Goal: Find specific page/section: Find specific page/section

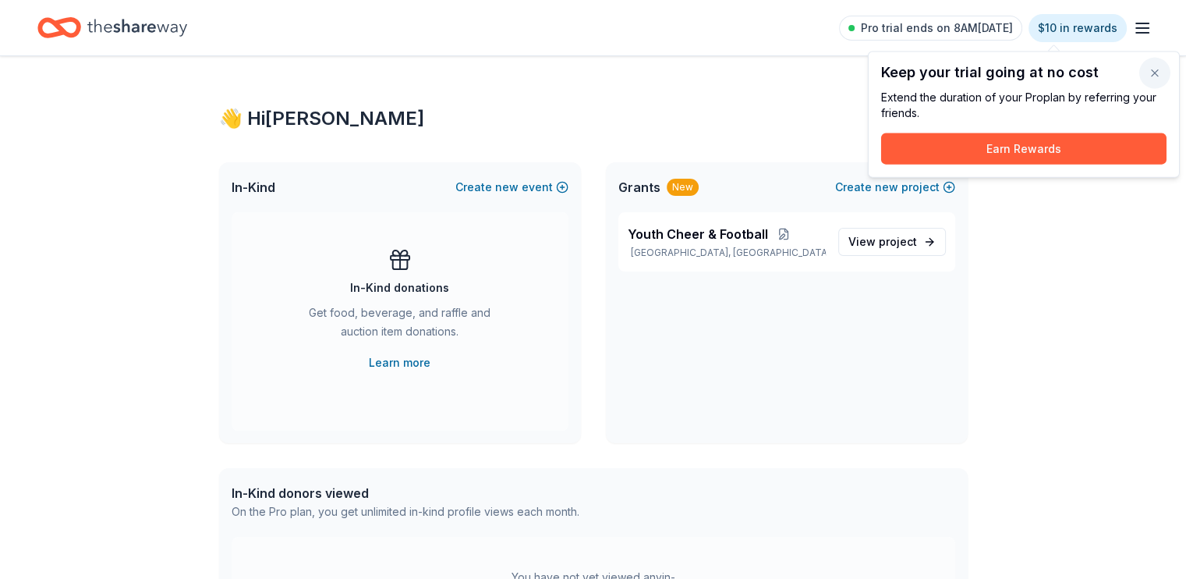
drag, startPoint x: 1155, startPoint y: 76, endPoint x: 1143, endPoint y: 70, distance: 13.6
click at [1154, 76] on button "button" at bounding box center [1155, 73] width 31 height 31
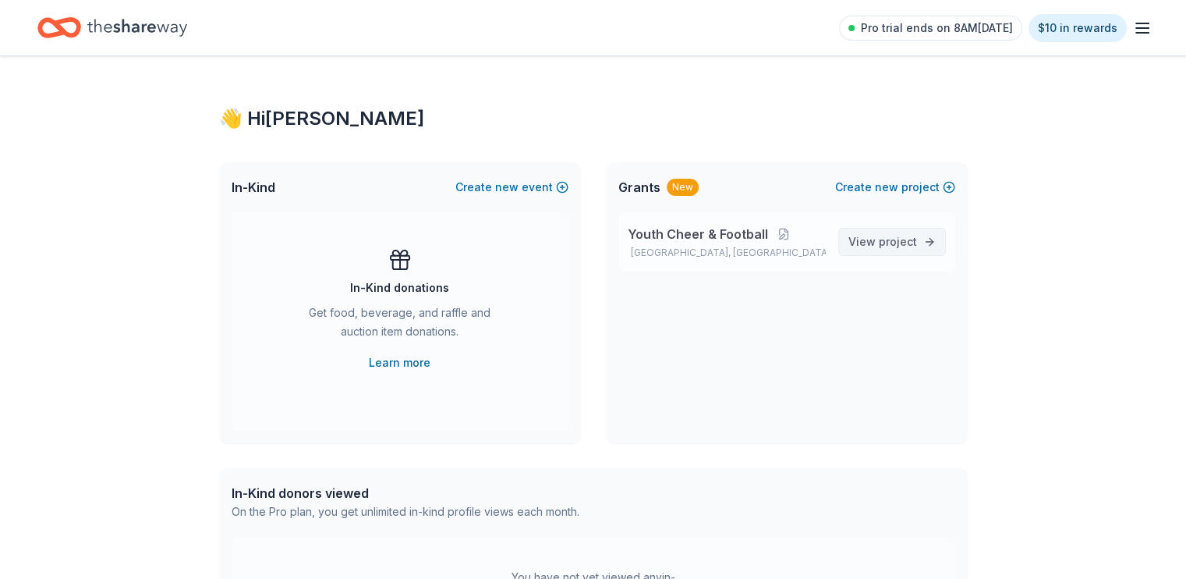
click at [898, 239] on span "project" at bounding box center [898, 241] width 38 height 13
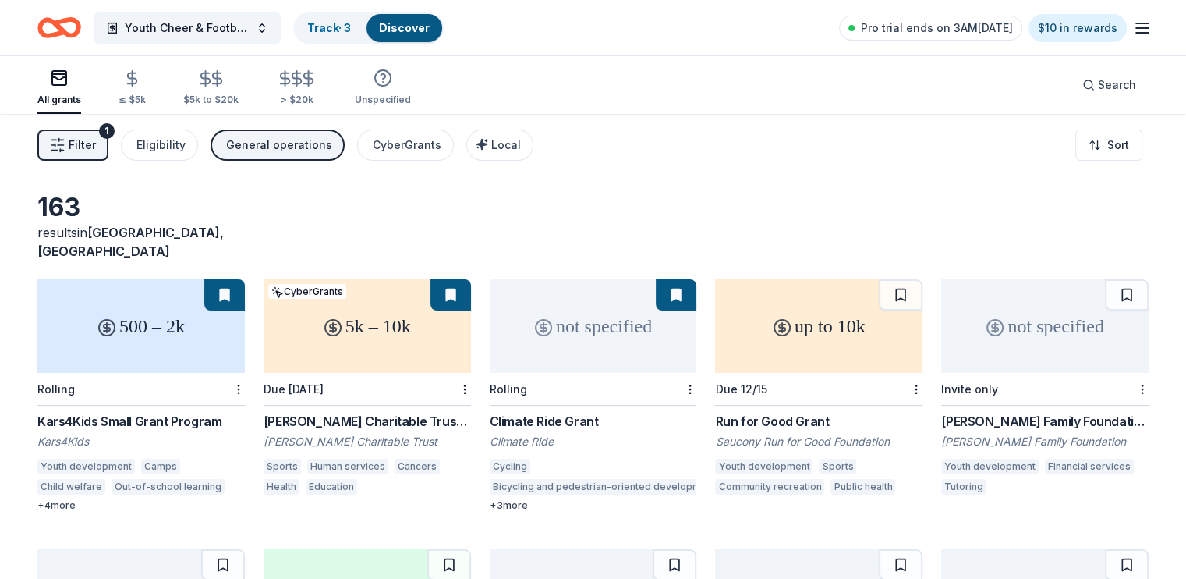
click at [96, 143] on span "Filter" at bounding box center [82, 145] width 27 height 19
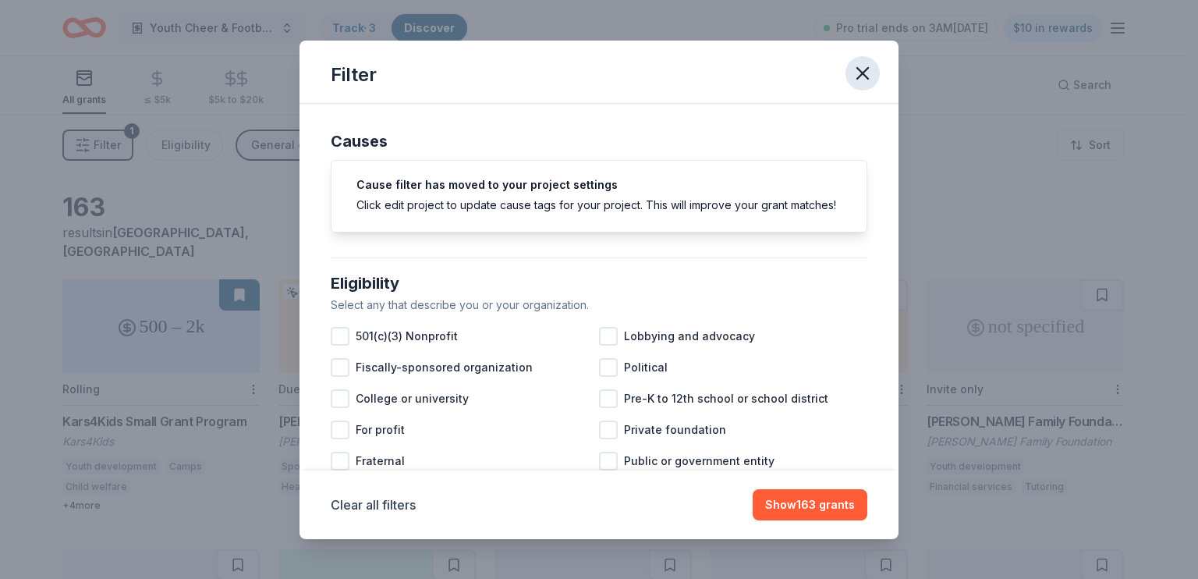
click at [864, 73] on icon "button" at bounding box center [863, 73] width 22 height 22
